Goal: Obtain resource: Download file/media

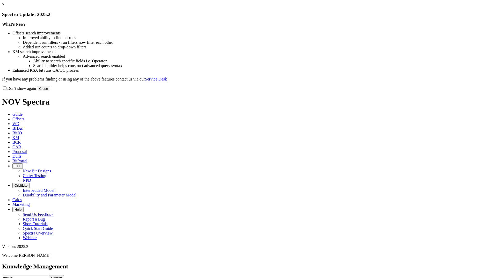
click at [4, 6] on link "×" at bounding box center [3, 4] width 2 height 4
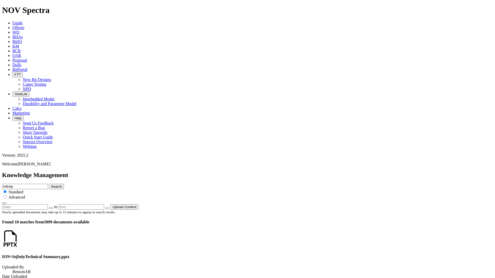
click at [19, 241] on icon at bounding box center [19, 243] width 0 height 4
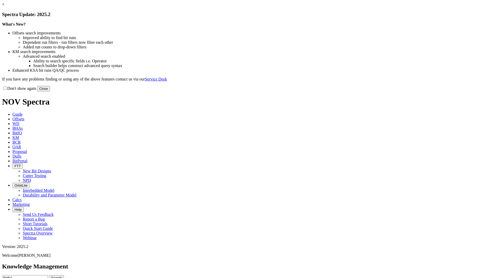
click at [50, 91] on button "Close" at bounding box center [43, 88] width 13 height 5
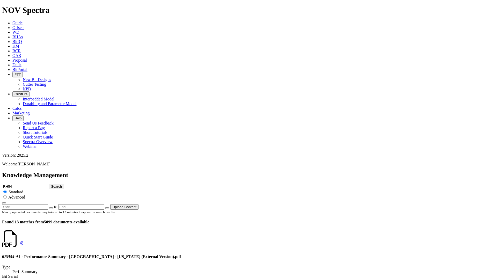
scroll to position [859, 0]
drag, startPoint x: 246, startPoint y: 29, endPoint x: 221, endPoint y: 26, distance: 25.2
click at [48, 184] on input "RH54" at bounding box center [25, 186] width 46 height 5
type input "Intrepid"
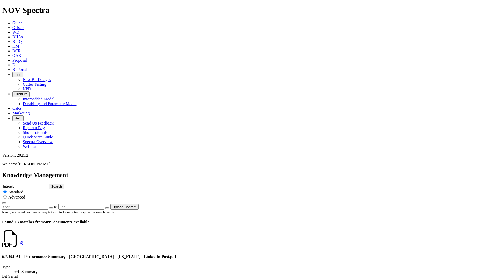
click at [49, 184] on button "Search" at bounding box center [56, 186] width 15 height 5
click at [19, 241] on icon at bounding box center [19, 243] width 0 height 4
